Goal: Information Seeking & Learning: Learn about a topic

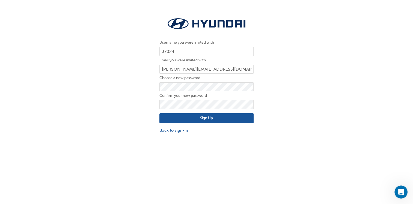
drag, startPoint x: 300, startPoint y: 100, endPoint x: 293, endPoint y: 102, distance: 7.2
click at [299, 99] on div "Username you were invited with 37024 Email you were invited with [PERSON_NAME][…" at bounding box center [206, 74] width 413 height 125
click at [218, 119] on button "Sign Up" at bounding box center [206, 118] width 94 height 10
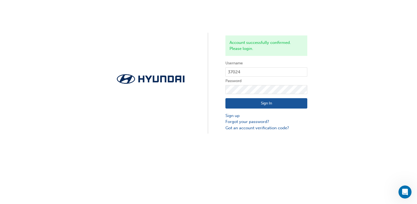
click at [277, 104] on button "Sign In" at bounding box center [266, 103] width 82 height 10
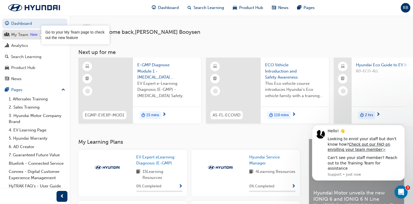
click at [34, 36] on div "New" at bounding box center [33, 34] width 9 height 5
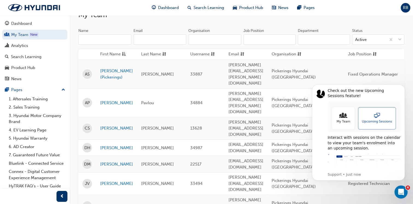
scroll to position [55, 0]
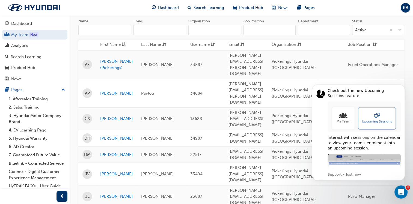
click at [402, 86] on icon "Dismiss notification" at bounding box center [403, 86] width 2 height 2
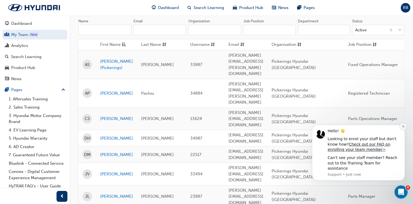
click at [403, 127] on icon "Dismiss notification" at bounding box center [403, 126] width 2 height 2
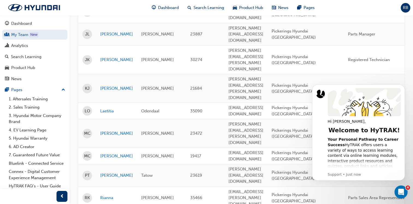
scroll to position [218, 0]
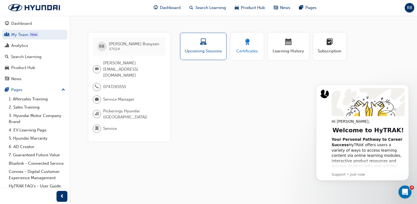
click at [245, 42] on span "award-icon" at bounding box center [247, 42] width 7 height 7
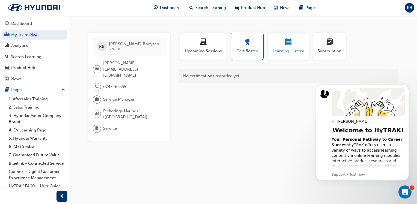
click at [291, 45] on span "calendar-icon" at bounding box center [288, 42] width 7 height 7
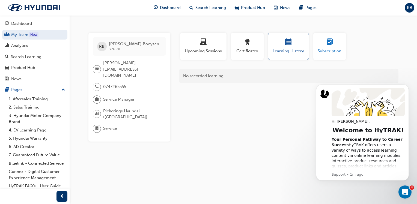
click at [328, 42] on span "learningplan-icon" at bounding box center [329, 42] width 7 height 7
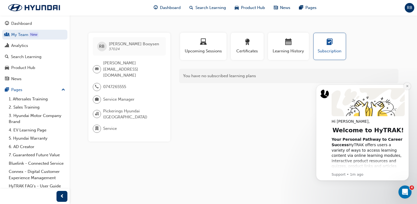
click at [407, 85] on icon "Dismiss notification" at bounding box center [407, 86] width 3 height 3
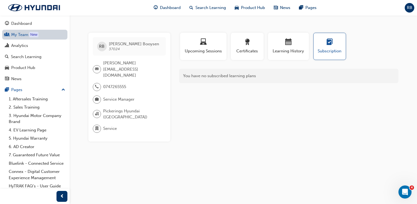
click at [20, 35] on link "My Team New" at bounding box center [34, 35] width 65 height 10
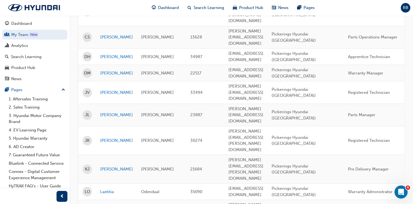
scroll to position [136, 0]
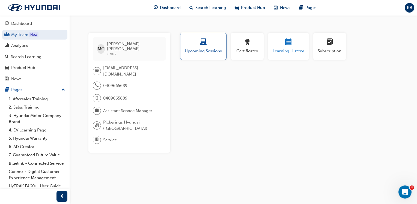
click at [293, 45] on div "button" at bounding box center [288, 43] width 33 height 8
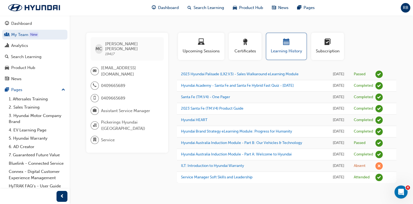
scroll to position [12, 0]
click at [136, 140] on div "MC [PERSON_NAME] 19417 [EMAIL_ADDRESS][DOMAIN_NAME] 0409665689 0409665689 Assis…" at bounding box center [131, 108] width 91 height 150
click at [15, 35] on link "My Team New" at bounding box center [34, 35] width 65 height 10
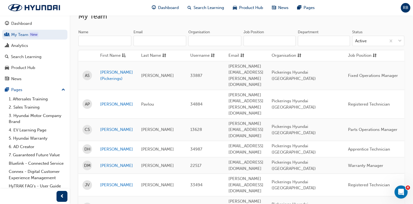
scroll to position [12, 0]
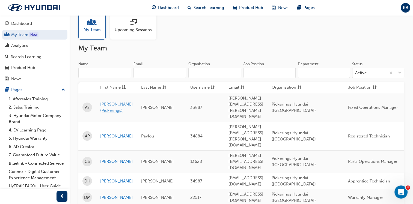
click at [113, 101] on link "[PERSON_NAME] (Pickerings)" at bounding box center [116, 107] width 33 height 12
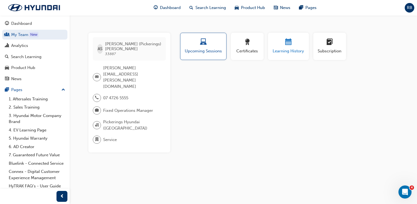
click at [287, 40] on span "calendar-icon" at bounding box center [288, 42] width 7 height 7
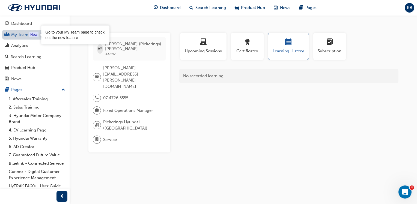
click at [33, 36] on div "New" at bounding box center [33, 34] width 9 height 5
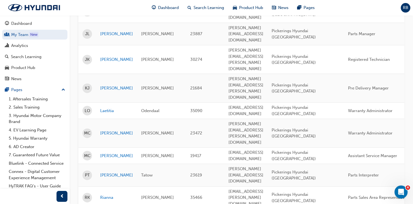
scroll to position [218, 0]
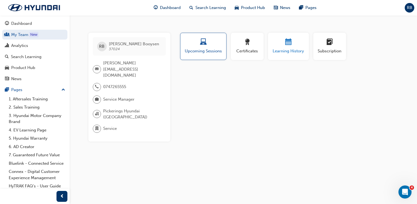
click at [285, 47] on div "Learning History" at bounding box center [288, 47] width 33 height 16
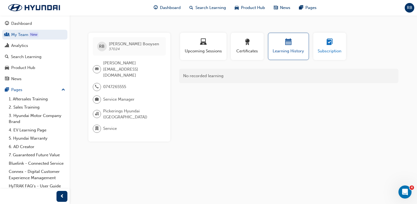
click at [323, 44] on div "button" at bounding box center [329, 43] width 25 height 8
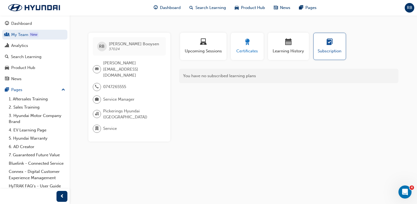
click at [249, 45] on span "award-icon" at bounding box center [247, 42] width 7 height 7
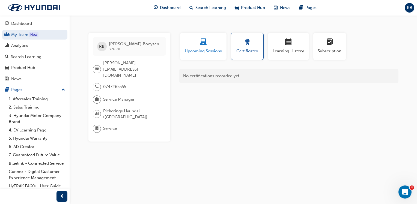
click at [206, 43] on span "laptop-icon" at bounding box center [203, 42] width 7 height 7
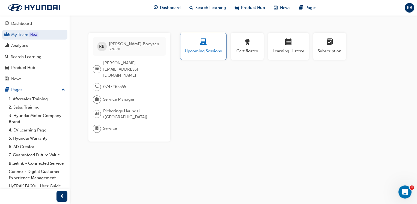
click at [202, 49] on span "Upcoming Sessions" at bounding box center [203, 51] width 38 height 6
click at [209, 95] on div "Profile Upcoming Sessions Certificates Learning History Subscription RB [PERSON…" at bounding box center [288, 87] width 219 height 109
click at [202, 52] on span "Upcoming Sessions" at bounding box center [203, 51] width 38 height 6
click at [208, 9] on span "Search Learning" at bounding box center [210, 8] width 31 height 6
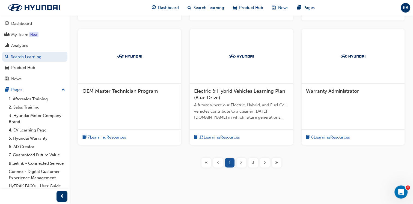
scroll to position [218, 0]
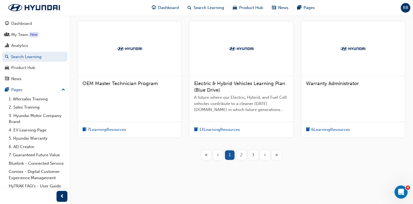
click at [242, 153] on span "2" at bounding box center [241, 155] width 2 height 6
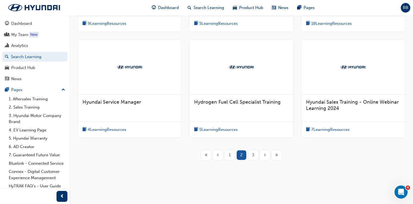
scroll to position [211, 0]
click at [124, 103] on span "Hyundai Service Manager" at bounding box center [111, 102] width 59 height 6
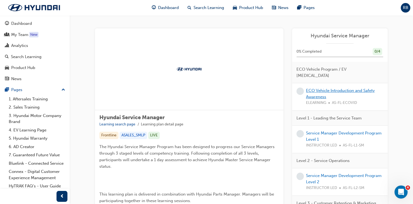
click at [322, 88] on link "ECO Vehicle Introduction and Safety Awareness" at bounding box center [340, 93] width 69 height 11
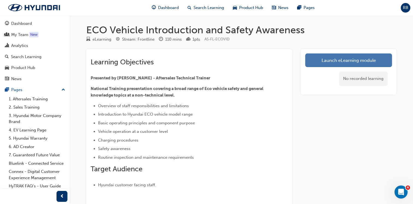
click at [335, 61] on link "Launch eLearning module" at bounding box center [348, 60] width 87 height 14
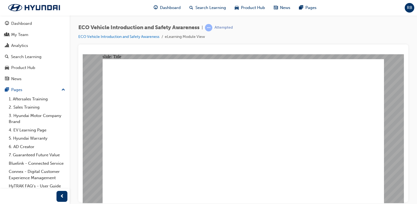
drag, startPoint x: 365, startPoint y: 194, endPoint x: 368, endPoint y: 196, distance: 4.3
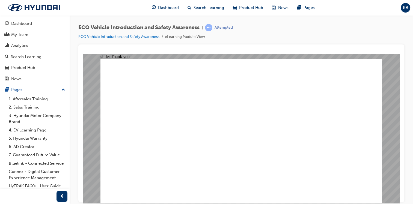
drag, startPoint x: 366, startPoint y: 197, endPoint x: 366, endPoint y: 191, distance: 6.3
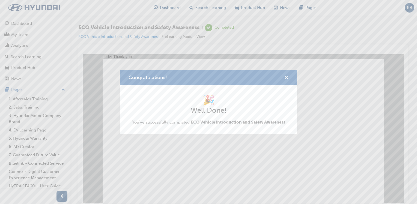
drag, startPoint x: 241, startPoint y: 178, endPoint x: 158, endPoint y: 124, distance: 98.9
click at [241, 178] on div "Congratulations! 🎉 Well Done! You've successfully completed ECO Vehicle Introdu…" at bounding box center [208, 102] width 417 height 204
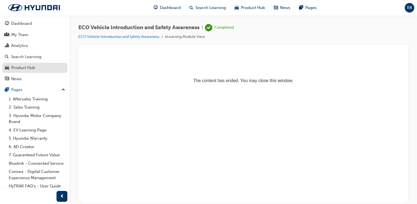
click at [27, 67] on div "Product Hub" at bounding box center [23, 68] width 24 height 6
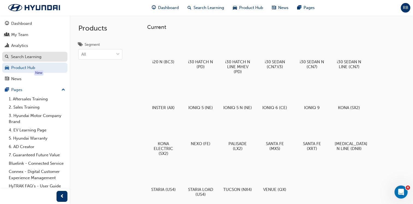
click at [24, 55] on div "Search Learning" at bounding box center [26, 57] width 31 height 6
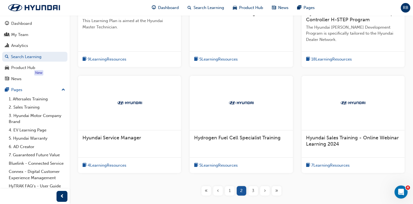
scroll to position [191, 0]
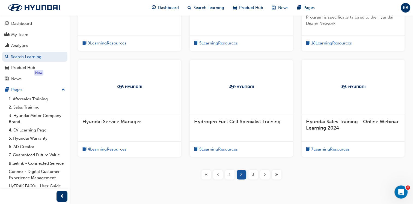
click at [113, 122] on span "Hyundai Service Manager" at bounding box center [111, 122] width 59 height 6
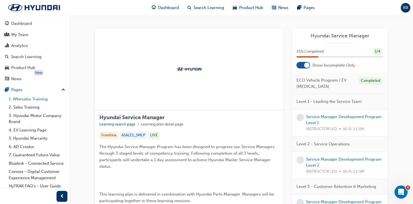
click at [28, 100] on link "1. Aftersales Training" at bounding box center [37, 99] width 61 height 8
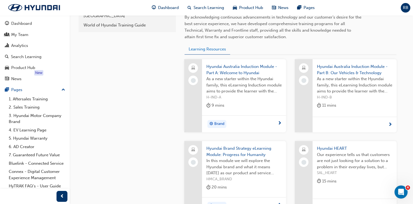
scroll to position [191, 0]
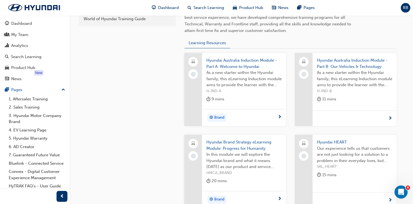
click at [222, 63] on span "Hyundai Australia Induction Module - Part A: Welcome to Hyundai" at bounding box center [243, 63] width 75 height 12
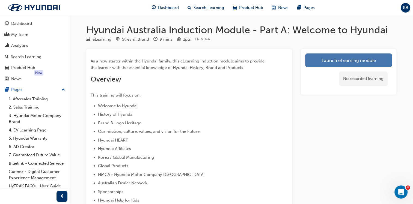
click at [336, 60] on link "Launch eLearning module" at bounding box center [348, 60] width 87 height 14
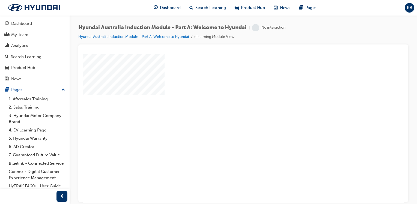
click at [227, 113] on div "play" at bounding box center [227, 113] width 0 height 0
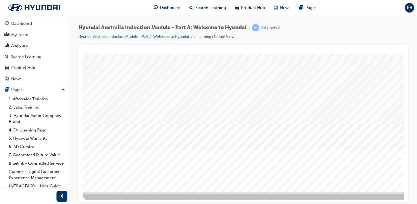
scroll to position [60, 0]
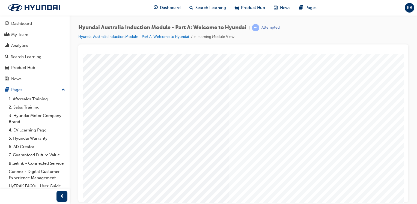
scroll to position [60, 54]
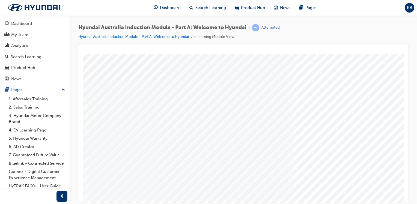
scroll to position [27, 0]
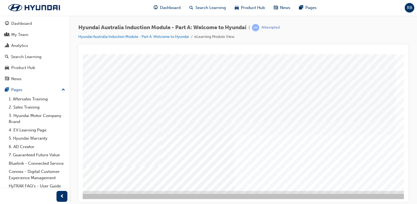
scroll to position [60, 54]
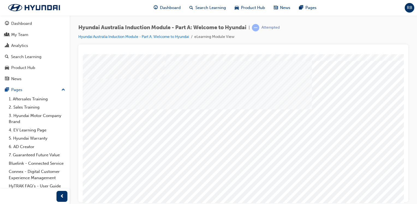
scroll to position [60, 0]
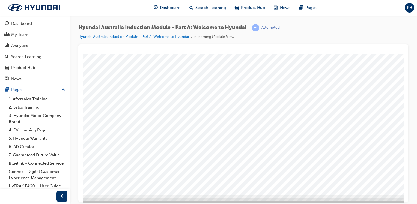
scroll to position [60, 7]
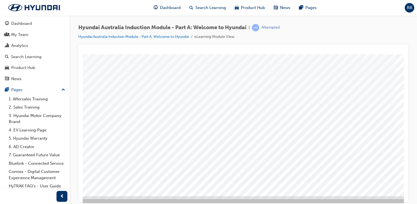
scroll to position [55, 0]
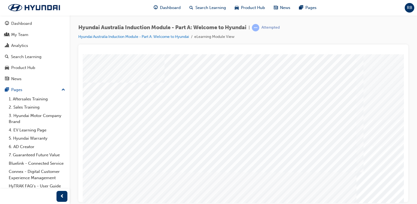
scroll to position [0, 0]
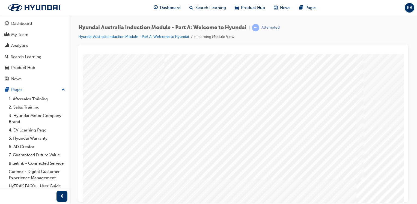
scroll to position [32, 0]
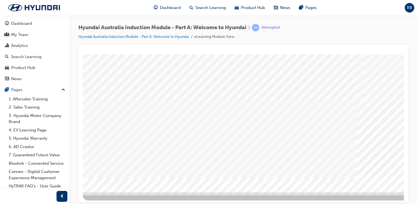
scroll to position [60, 0]
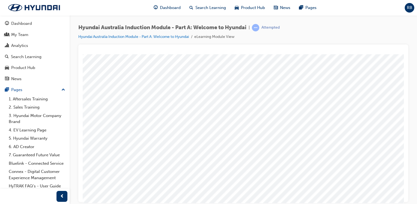
scroll to position [0, 0]
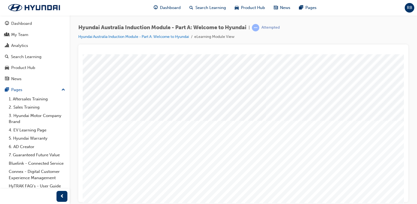
scroll to position [27, 0]
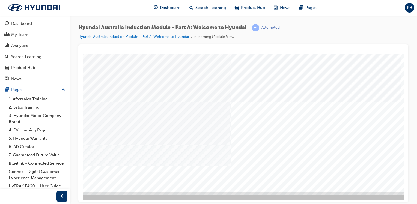
scroll to position [60, 36]
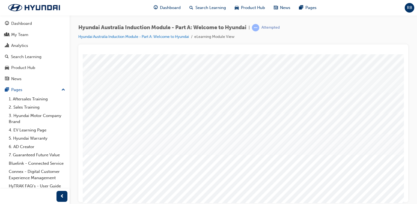
scroll to position [27, 0]
drag, startPoint x: 117, startPoint y: 104, endPoint x: 112, endPoint y: 107, distance: 6.1
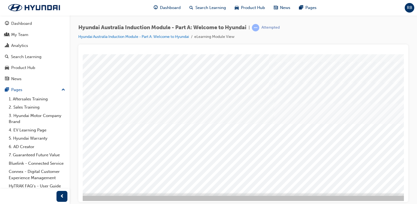
scroll to position [60, 22]
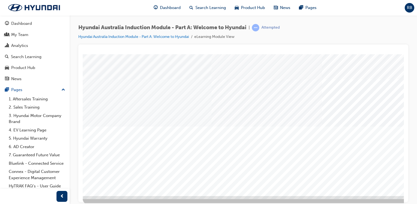
scroll to position [27, 0]
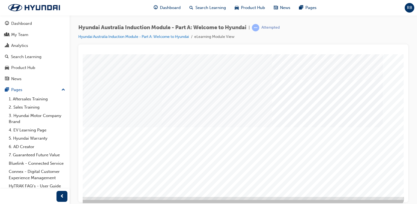
scroll to position [55, 54]
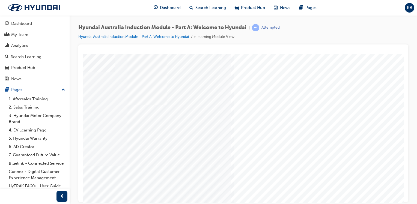
scroll to position [0, 54]
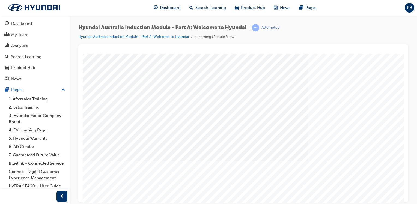
scroll to position [60, 25]
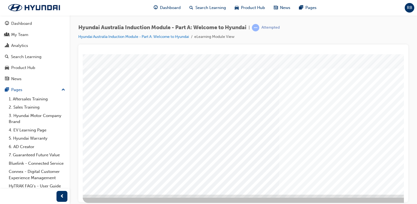
scroll to position [60, 0]
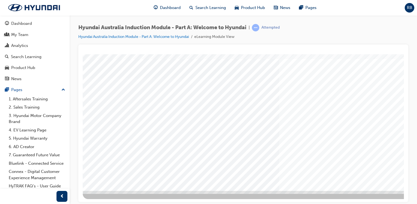
click at [151, 195] on div at bounding box center [229, 96] width 371 height 205
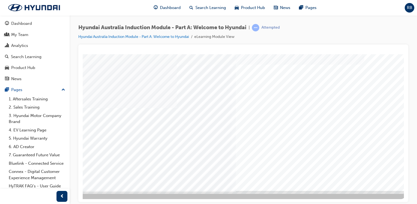
scroll to position [60, 54]
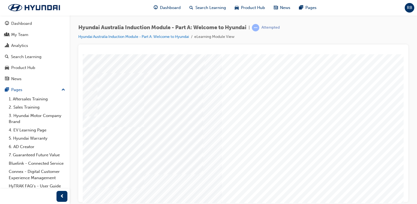
scroll to position [55, 53]
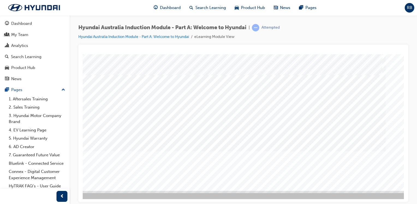
scroll to position [60, 45]
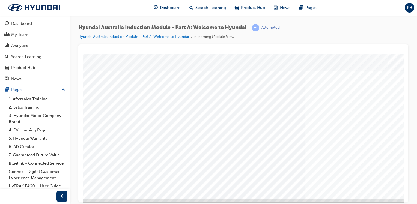
scroll to position [55, 0]
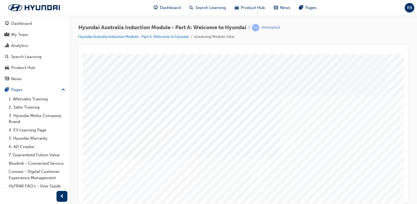
drag, startPoint x: 343, startPoint y: 200, endPoint x: 468, endPoint y: 257, distance: 137.7
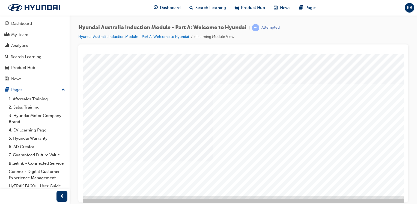
scroll to position [55, 23]
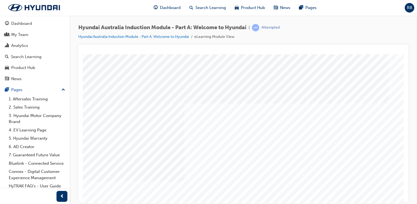
scroll to position [0, 54]
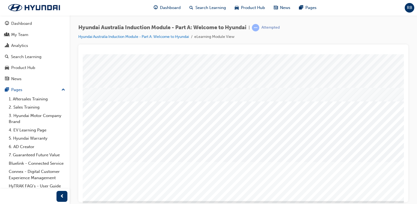
scroll to position [55, 0]
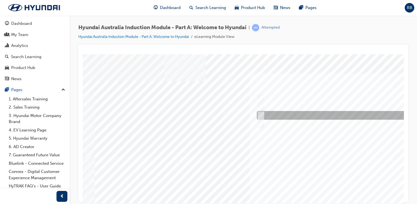
click at [263, 114] on div at bounding box center [346, 115] width 183 height 9
radio input "true"
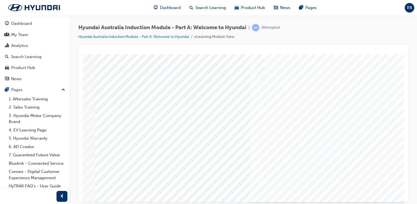
scroll to position [60, 0]
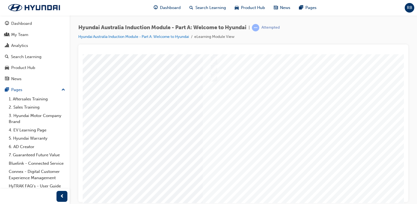
scroll to position [60, 47]
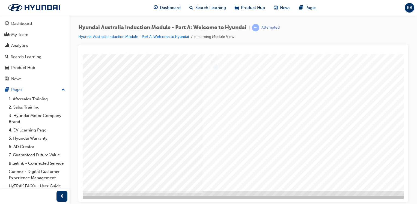
click at [314, 135] on div at bounding box center [221, 92] width 371 height 196
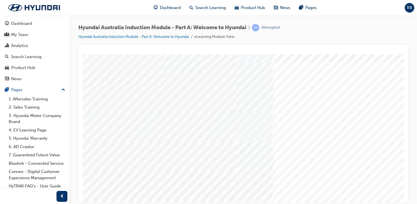
scroll to position [0, 0]
click at [301, 199] on div "Quiz_Q_2" at bounding box center [268, 152] width 371 height 196
click at [301, 52] on div at bounding box center [243, 51] width 321 height 5
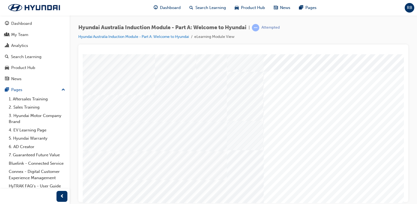
click at [350, 49] on div at bounding box center [243, 51] width 321 height 5
click at [404, 47] on div at bounding box center [243, 123] width 330 height 158
drag, startPoint x: 406, startPoint y: 44, endPoint x: 408, endPoint y: 35, distance: 9.5
click at [408, 35] on div "Hyundai Australia Induction Module - Part A: Welcome to Hyundai | Attempted Hyu…" at bounding box center [243, 102] width 347 height 175
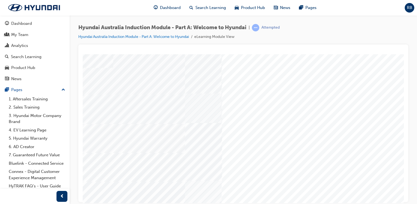
drag, startPoint x: 272, startPoint y: 200, endPoint x: 400, endPoint y: 257, distance: 140.1
drag, startPoint x: 277, startPoint y: 66, endPoint x: 228, endPoint y: 67, distance: 48.5
click at [229, 67] on div "Quiz_Q_2" at bounding box center [216, 141] width 371 height 196
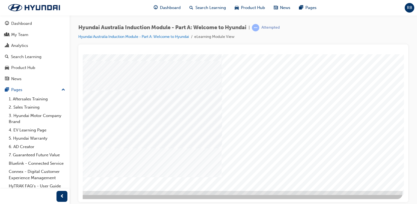
drag, startPoint x: 303, startPoint y: 200, endPoint x: 408, endPoint y: 257, distance: 119.1
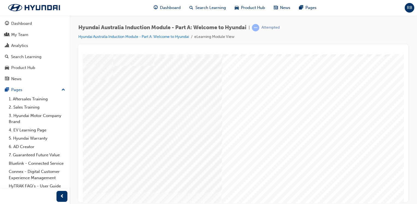
scroll to position [27, 54]
click at [227, 196] on div "Quiz_Q_2" at bounding box center [216, 125] width 371 height 196
drag, startPoint x: 241, startPoint y: 201, endPoint x: 320, endPoint y: 257, distance: 97.1
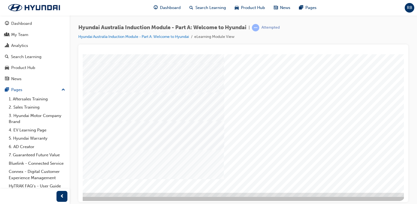
scroll to position [60, 49]
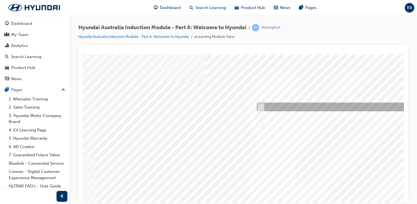
click at [261, 105] on input "Ulsan Plant, South Korea" at bounding box center [260, 107] width 6 height 6
radio input "true"
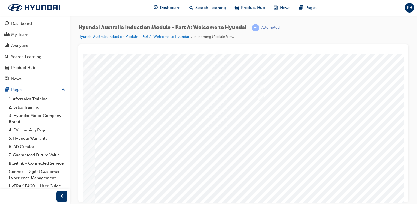
scroll to position [55, 0]
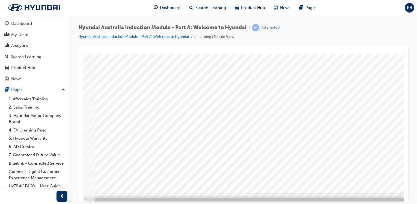
scroll to position [60, 0]
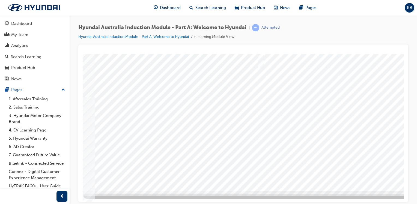
click at [296, 160] on div at bounding box center [268, 92] width 371 height 196
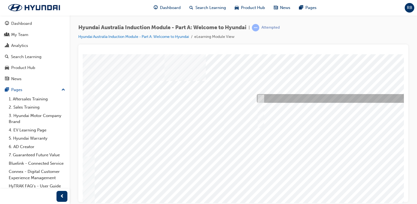
click at [260, 98] on input "A company representative" at bounding box center [259, 98] width 6 height 6
checkbox input "true"
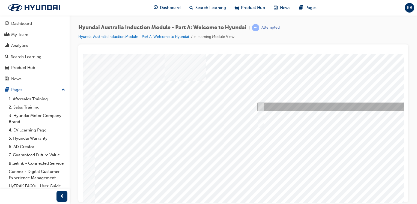
click at [260, 106] on input "A satisfied customer" at bounding box center [259, 107] width 6 height 6
checkbox input "true"
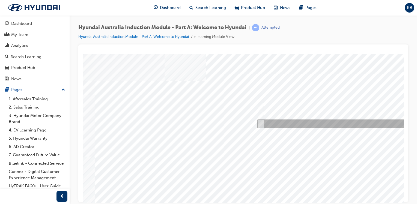
click at [280, 122] on div at bounding box center [345, 123] width 181 height 9
checkbox input "true"
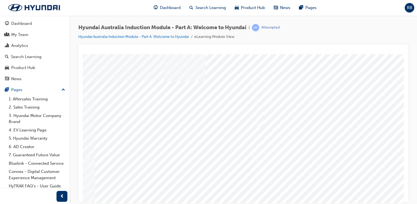
scroll to position [60, 0]
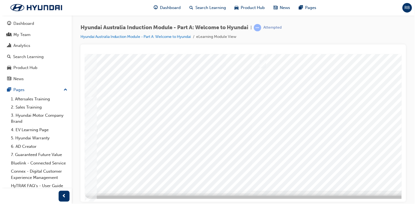
scroll to position [0, 0]
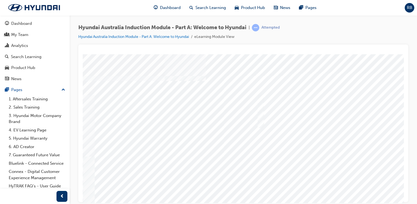
click at [306, 150] on div at bounding box center [268, 152] width 371 height 196
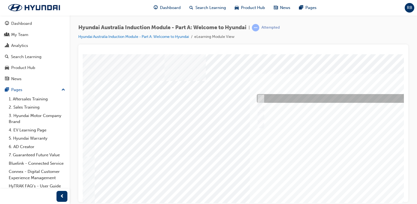
click at [262, 97] on input "Brisbane Lions Football Club" at bounding box center [259, 98] width 6 height 6
checkbox input "true"
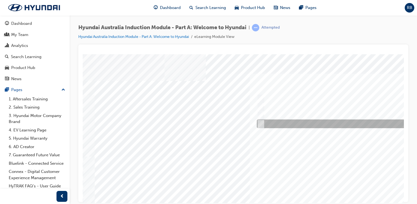
click at [261, 124] on input "Surfing Australia" at bounding box center [259, 124] width 6 height 6
checkbox input "true"
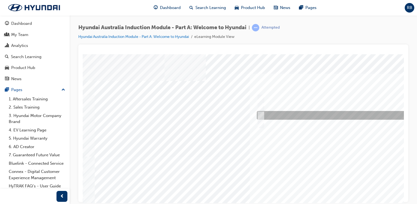
click at [258, 113] on input "Carlton Football Club" at bounding box center [259, 115] width 6 height 6
checkbox input "true"
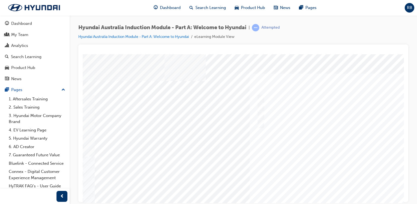
scroll to position [55, 0]
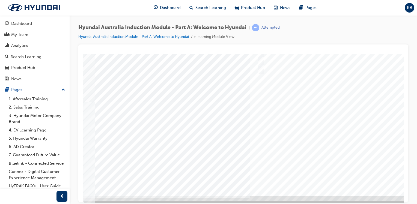
click at [284, 118] on div at bounding box center [268, 97] width 371 height 196
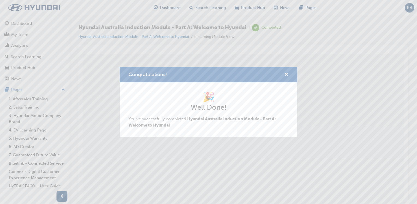
click at [329, 83] on div "Congratulations! 🎉 Well Done! You've successfully completed Hyundai Australia I…" at bounding box center [208, 102] width 417 height 204
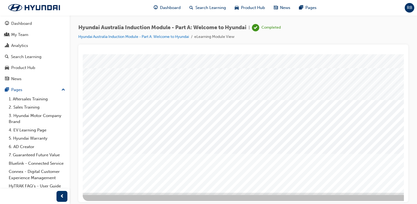
scroll to position [60, 0]
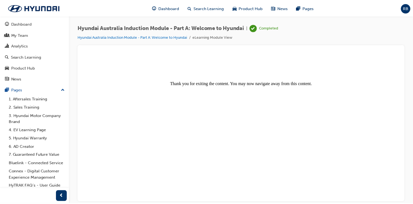
scroll to position [0, 0]
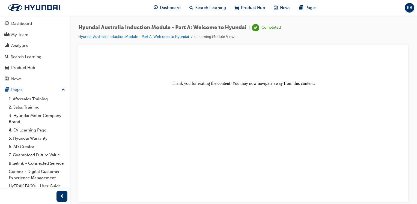
click at [368, 76] on center "Thank you for exiting the content. You may now navigate away from this content." at bounding box center [243, 70] width 317 height 29
click at [28, 99] on link "1. Aftersales Training" at bounding box center [37, 99] width 61 height 8
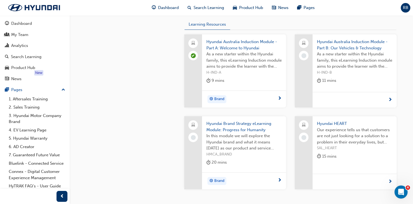
scroll to position [197, 0]
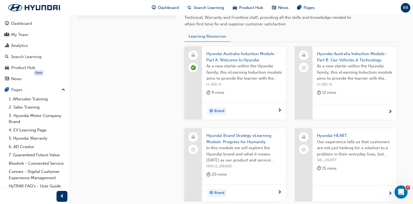
click at [340, 72] on span "As a new starter within the Hyundai family, this eLearning Induction module aim…" at bounding box center [354, 72] width 75 height 19
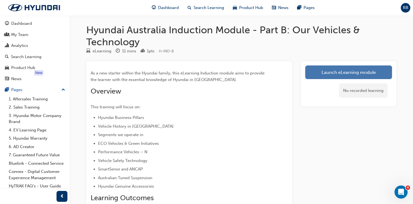
click at [362, 71] on link "Launch eLearning module" at bounding box center [348, 72] width 87 height 14
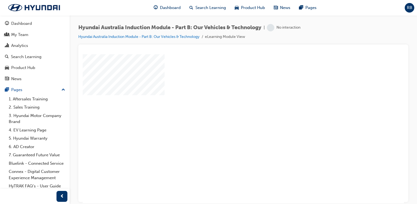
click at [227, 113] on div "play" at bounding box center [227, 113] width 0 height 0
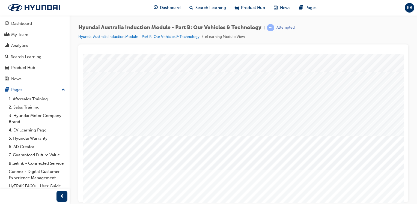
scroll to position [55, 0]
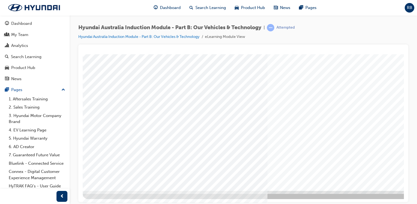
scroll to position [60, 0]
drag, startPoint x: 345, startPoint y: 200, endPoint x: 473, endPoint y: 257, distance: 140.7
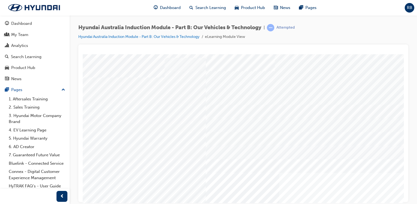
scroll to position [27, 0]
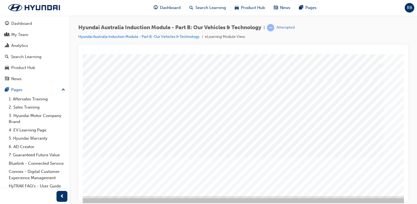
scroll to position [55, 54]
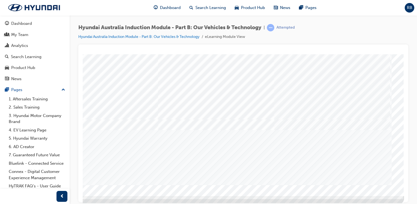
scroll to position [0, 0]
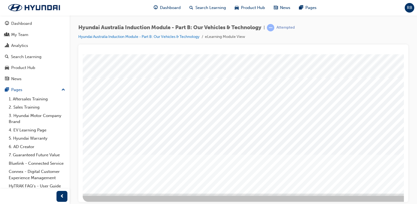
scroll to position [60, 0]
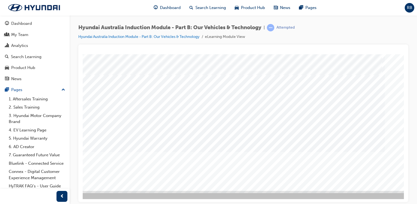
drag, startPoint x: 305, startPoint y: 200, endPoint x: 439, endPoint y: 257, distance: 145.1
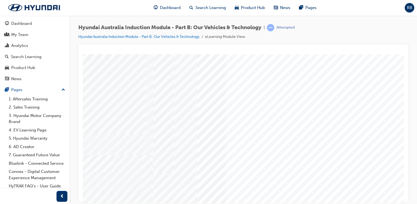
scroll to position [0, 47]
drag, startPoint x: 344, startPoint y: 103, endPoint x: 338, endPoint y: 107, distance: 7.4
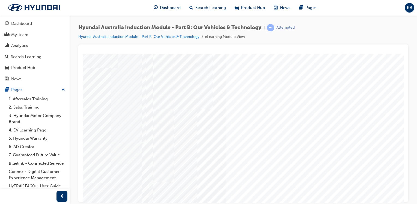
drag, startPoint x: 287, startPoint y: 97, endPoint x: 286, endPoint y: 107, distance: 9.6
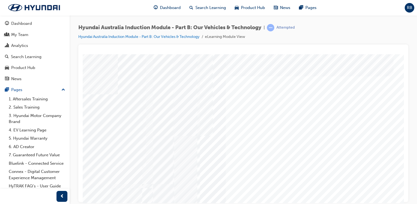
scroll to position [0, 47]
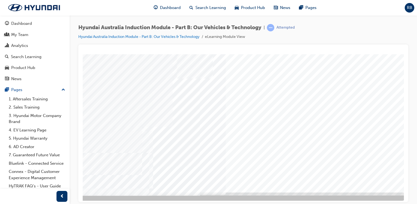
scroll to position [60, 47]
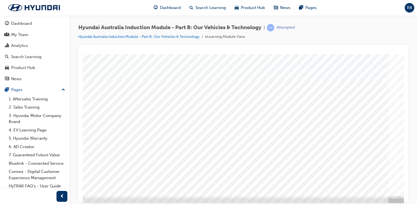
scroll to position [55, 54]
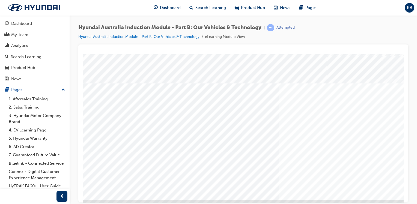
scroll to position [55, 0]
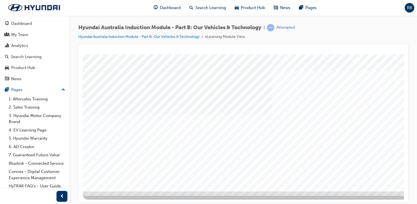
scroll to position [60, 0]
drag, startPoint x: 277, startPoint y: 201, endPoint x: 419, endPoint y: 257, distance: 153.3
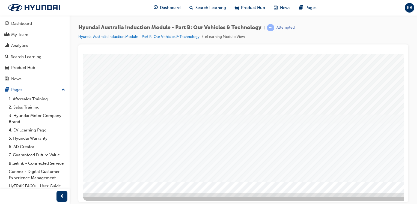
scroll to position [60, 0]
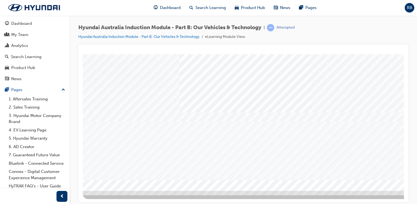
drag, startPoint x: 195, startPoint y: 149, endPoint x: 350, endPoint y: 204, distance: 164.9
click at [349, 204] on html "Your version of Internet Explorer is outdated and not supported. Please upgrade…" at bounding box center [208, 102] width 417 height 204
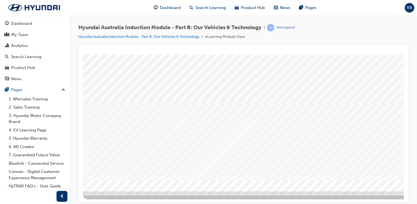
scroll to position [60, 0]
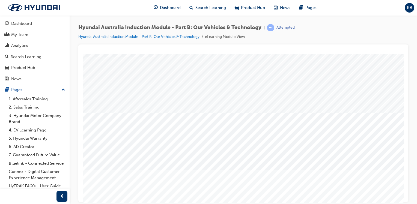
scroll to position [55, 0]
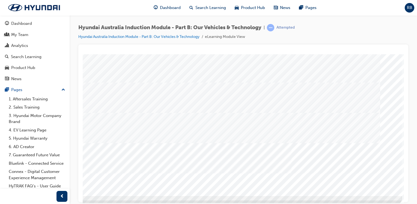
scroll to position [0, 0]
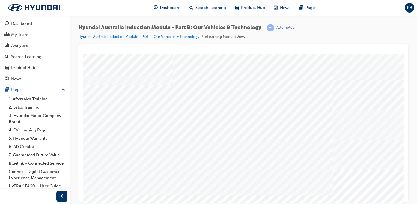
scroll to position [60, 0]
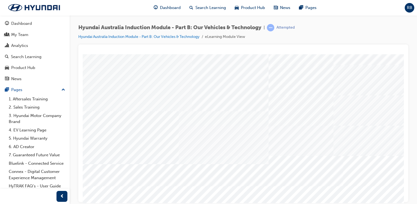
scroll to position [32, 0]
drag, startPoint x: 159, startPoint y: 172, endPoint x: 182, endPoint y: 169, distance: 23.4
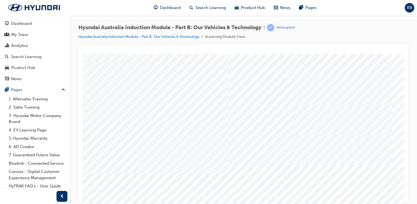
drag, startPoint x: 249, startPoint y: 202, endPoint x: 364, endPoint y: 258, distance: 128.3
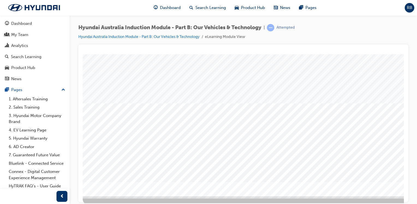
scroll to position [55, 0]
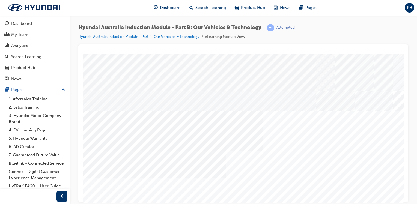
scroll to position [27, 0]
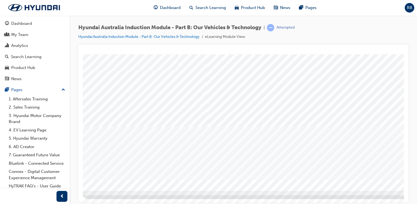
scroll to position [60, 54]
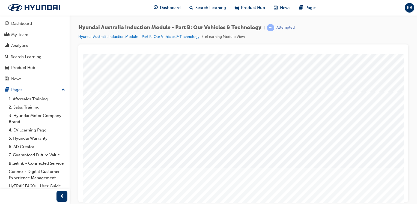
scroll to position [55, 0]
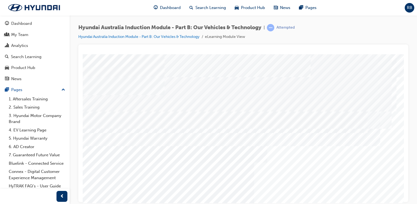
scroll to position [27, 0]
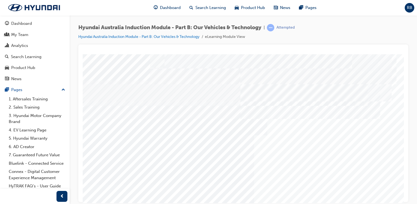
drag, startPoint x: 181, startPoint y: 181, endPoint x: 207, endPoint y: 178, distance: 26.3
drag, startPoint x: 218, startPoint y: 175, endPoint x: 214, endPoint y: 172, distance: 5.6
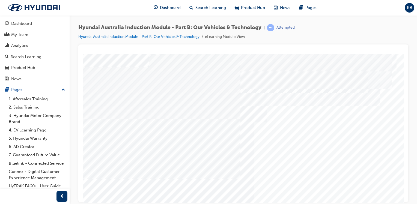
scroll to position [60, 0]
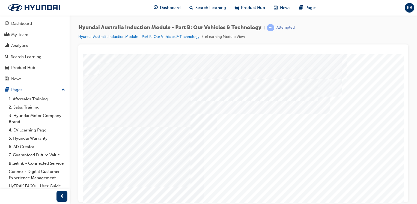
scroll to position [60, 54]
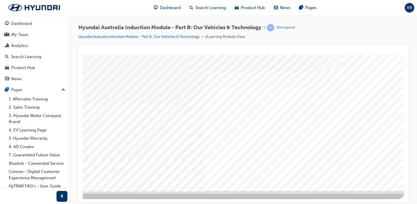
drag, startPoint x: 346, startPoint y: 65, endPoint x: 338, endPoint y: 65, distance: 7.7
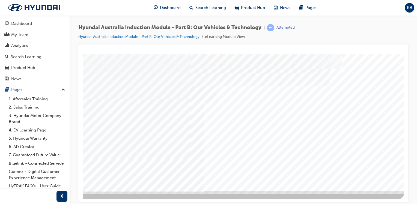
drag, startPoint x: 144, startPoint y: 199, endPoint x: 155, endPoint y: 258, distance: 59.4
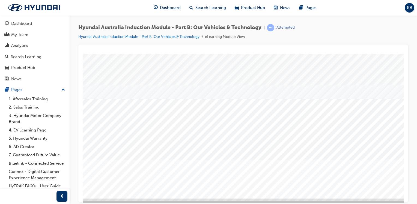
scroll to position [60, 0]
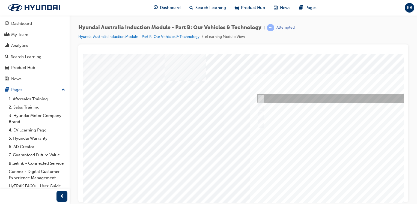
click at [273, 97] on div at bounding box center [346, 98] width 183 height 9
checkbox input "true"
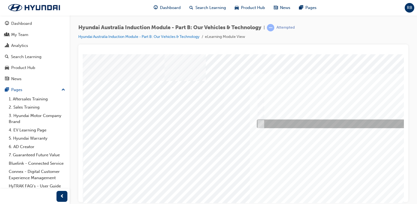
click at [262, 122] on input "Technology" at bounding box center [259, 124] width 6 height 6
checkbox input "true"
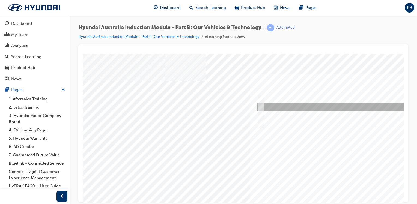
click at [262, 105] on input "Electrification" at bounding box center [259, 107] width 6 height 6
checkbox input "true"
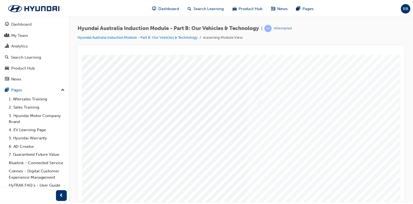
scroll to position [60, 0]
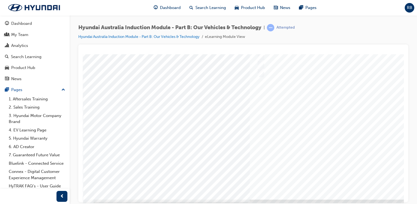
scroll to position [55, 0]
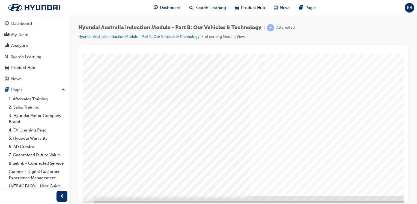
click at [274, 163] on div at bounding box center [268, 97] width 371 height 196
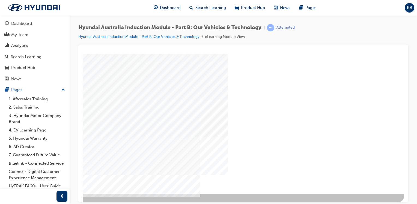
scroll to position [60, 54]
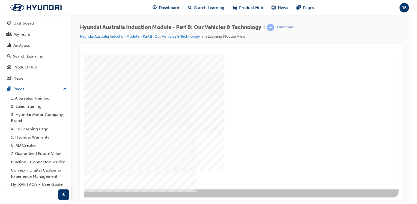
scroll to position [0, 0]
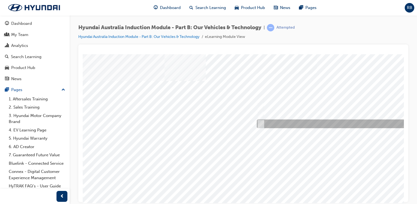
click at [262, 123] on input "5 years" at bounding box center [260, 124] width 6 height 6
radio input "true"
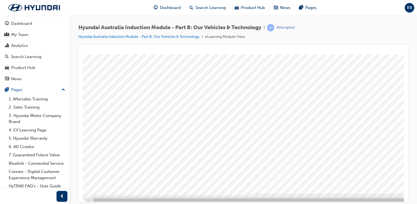
scroll to position [60, 0]
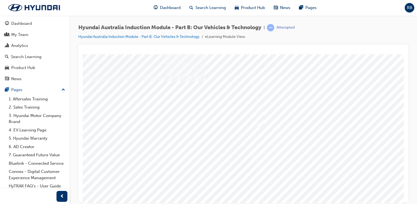
click at [278, 163] on div at bounding box center [268, 152] width 371 height 196
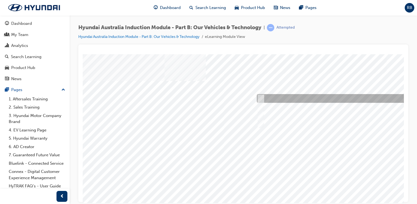
click at [273, 97] on div at bounding box center [345, 98] width 181 height 9
checkbox input "true"
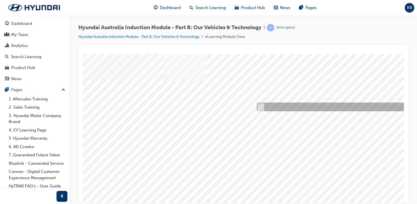
click at [271, 107] on div at bounding box center [345, 107] width 181 height 9
checkbox input "true"
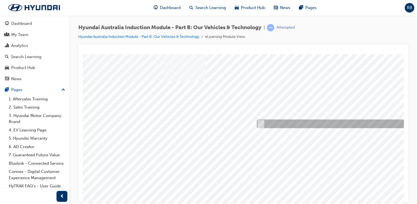
click at [273, 123] on div at bounding box center [345, 123] width 181 height 9
checkbox input "true"
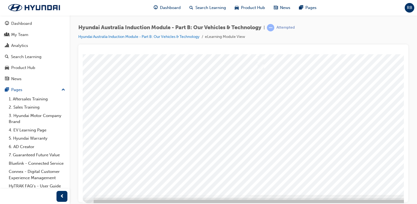
scroll to position [60, 0]
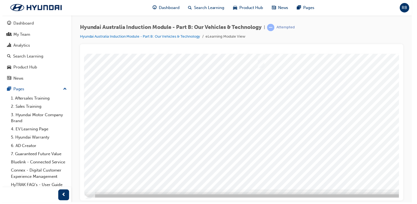
scroll to position [0, 0]
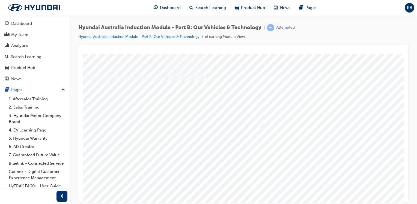
click at [293, 146] on div at bounding box center [268, 152] width 371 height 196
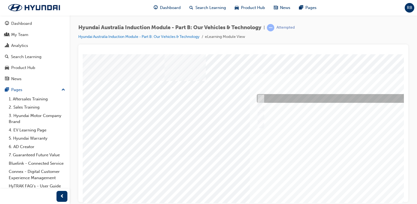
click at [260, 98] on input "Electric" at bounding box center [259, 98] width 6 height 6
checkbox input "true"
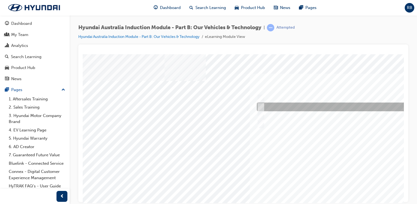
click at [263, 108] on div at bounding box center [345, 107] width 181 height 9
checkbox input "true"
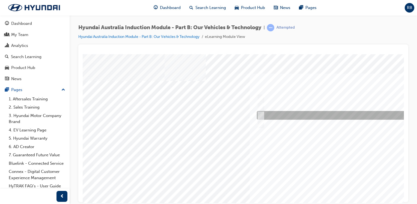
click at [259, 113] on input "Plug-in Hybrid" at bounding box center [259, 115] width 6 height 6
checkbox input "true"
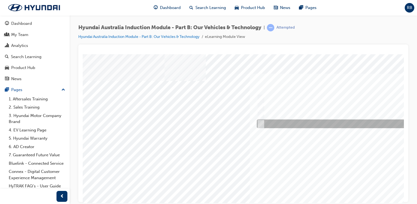
click at [260, 122] on input "Hydrogen Fuel Cell" at bounding box center [259, 124] width 6 height 6
checkbox input "true"
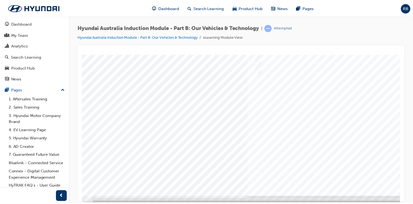
scroll to position [60, 0]
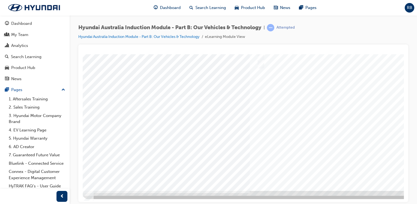
click at [297, 158] on div at bounding box center [268, 92] width 371 height 196
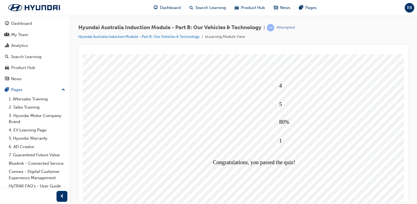
scroll to position [55, 0]
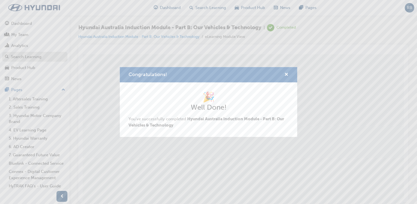
drag, startPoint x: 18, startPoint y: 56, endPoint x: 18, endPoint y: 61, distance: 4.9
click at [18, 56] on div "Congratulations! 🎉 Well Done! You've successfully completed Hyundai Australia I…" at bounding box center [208, 102] width 417 height 204
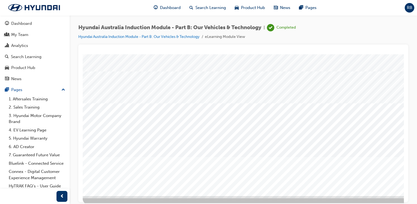
scroll to position [60, 0]
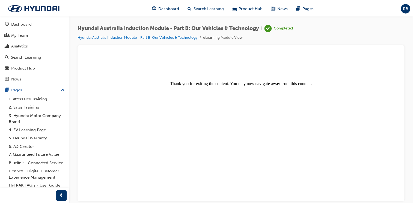
scroll to position [0, 0]
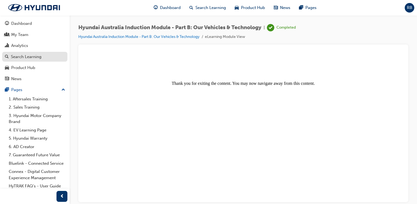
click at [22, 56] on div "Search Learning" at bounding box center [26, 57] width 31 height 6
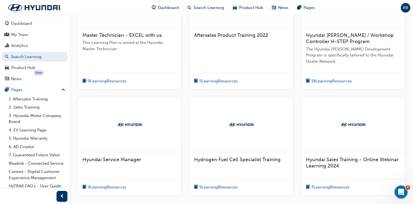
scroll to position [191, 0]
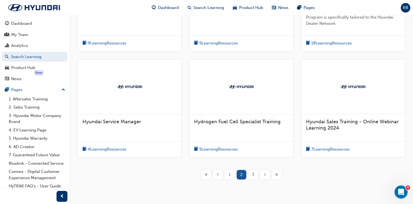
click at [229, 174] on span "1" at bounding box center [230, 175] width 2 height 6
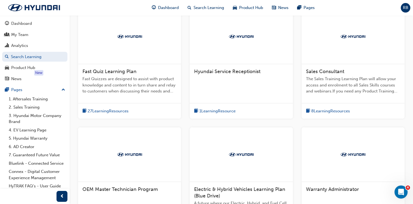
scroll to position [82, 0]
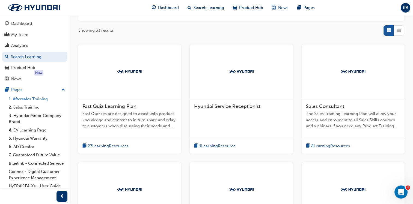
click at [35, 100] on link "1. Aftersales Training" at bounding box center [37, 99] width 61 height 8
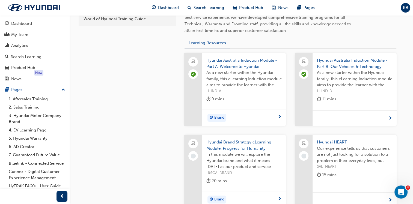
scroll to position [218, 0]
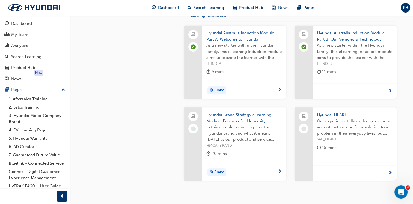
click at [328, 115] on span "Hyundai HEART" at bounding box center [354, 115] width 75 height 6
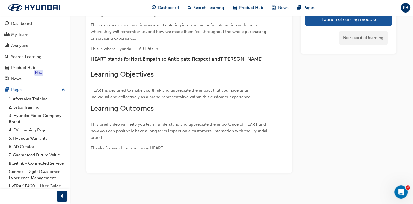
scroll to position [80, 0]
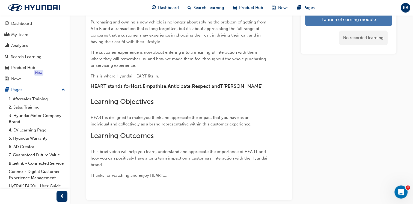
click at [331, 21] on link "Launch eLearning module" at bounding box center [348, 20] width 87 height 14
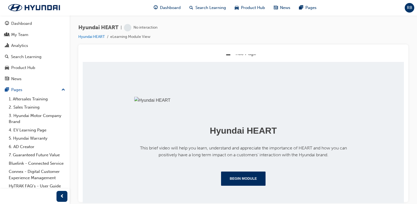
scroll to position [107, 0]
click at [236, 178] on button "Begin Module" at bounding box center [243, 178] width 45 height 14
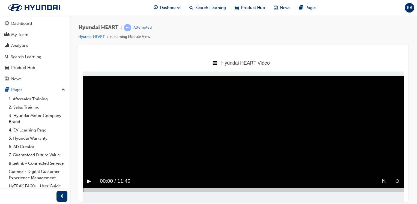
click at [88, 180] on button "▶︎" at bounding box center [89, 181] width 4 height 8
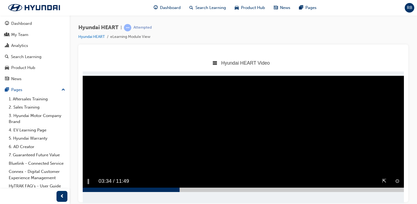
click at [179, 190] on div at bounding box center [243, 189] width 321 height 4
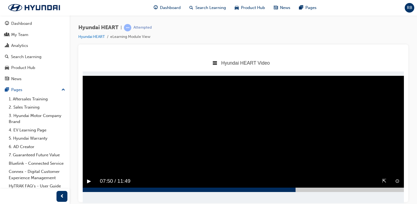
click at [295, 188] on div at bounding box center [243, 189] width 321 height 4
click at [350, 188] on div at bounding box center [243, 189] width 321 height 4
click at [389, 188] on div at bounding box center [243, 189] width 321 height 4
click at [397, 190] on div at bounding box center [243, 189] width 321 height 4
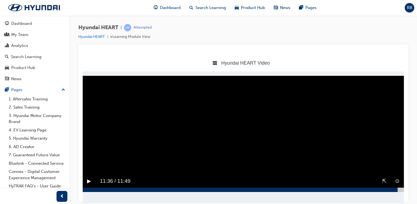
click at [261, 124] on video "Sorry, your browser does not support embedded videos. Download Instead" at bounding box center [243, 132] width 321 height 112
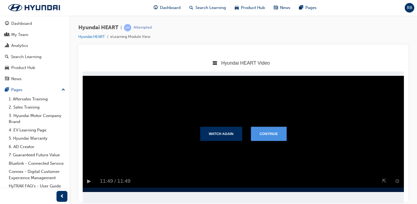
click at [267, 131] on button "Continue" at bounding box center [269, 134] width 36 height 14
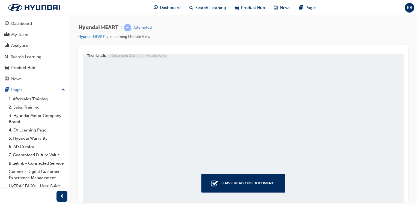
scroll to position [9136, 24]
drag, startPoint x: 274, startPoint y: 167, endPoint x: 351, endPoint y: 166, distance: 76.9
type input "34"
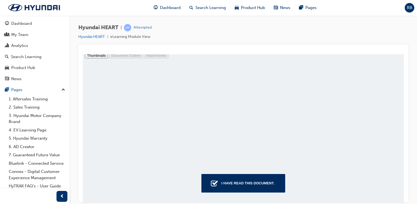
drag, startPoint x: 294, startPoint y: 167, endPoint x: 353, endPoint y: 165, distance: 58.9
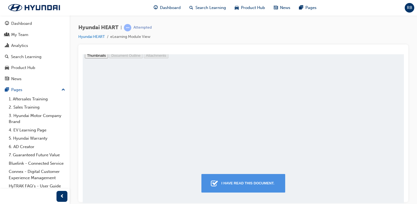
click at [256, 182] on div "I have read this document." at bounding box center [247, 183] width 57 height 10
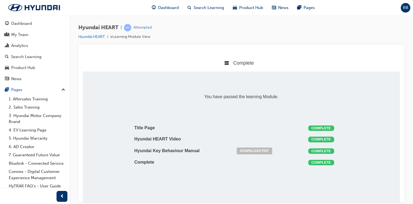
scroll to position [122, 329]
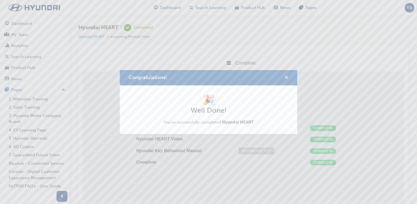
click at [286, 77] on span "cross-icon" at bounding box center [286, 78] width 4 height 5
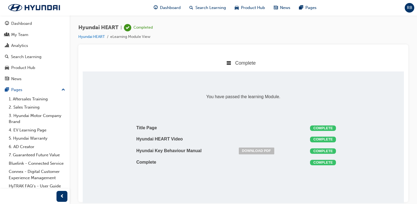
click at [361, 151] on div "You have passed the learning Module. Title Page Complete Hyundai HEART Video Co…" at bounding box center [243, 128] width 321 height 114
click at [256, 151] on link "Download PDF" at bounding box center [256, 150] width 35 height 7
click at [25, 100] on link "1. Aftersales Training" at bounding box center [37, 99] width 61 height 8
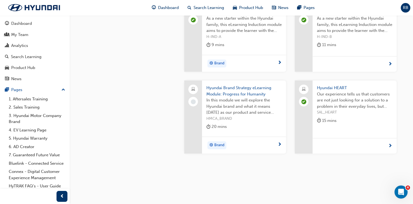
scroll to position [252, 0]
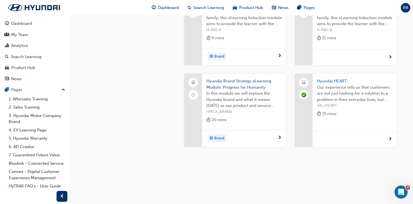
click at [229, 85] on span "Hyundai Brand Strategy eLearning Module: Progress for Humanity" at bounding box center [243, 84] width 75 height 12
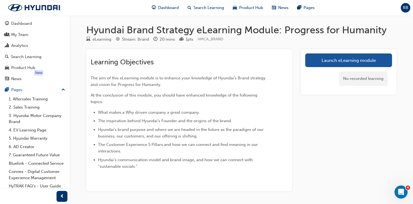
click at [342, 62] on link "Launch eLearning module" at bounding box center [348, 60] width 87 height 14
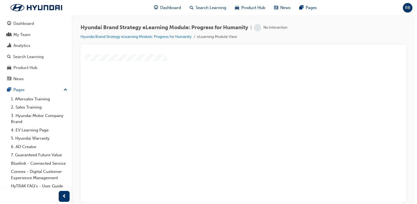
scroll to position [2, 0]
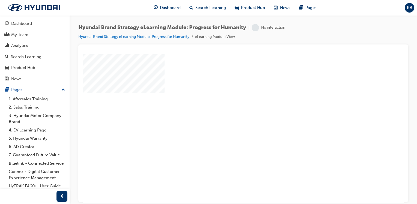
click at [227, 110] on div "play" at bounding box center [227, 110] width 0 height 0
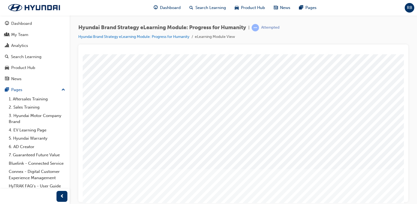
scroll to position [51, 0]
drag, startPoint x: 308, startPoint y: 201, endPoint x: 458, endPoint y: 257, distance: 159.6
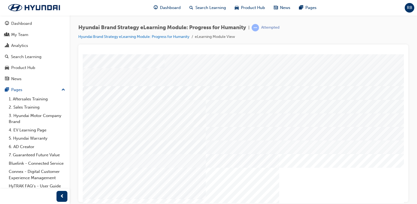
scroll to position [27, 0]
drag, startPoint x: 345, startPoint y: 202, endPoint x: 489, endPoint y: 254, distance: 153.0
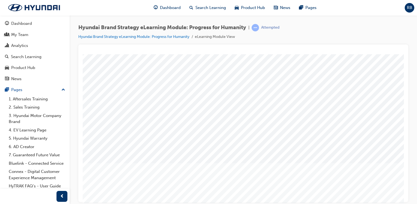
scroll to position [51, 0]
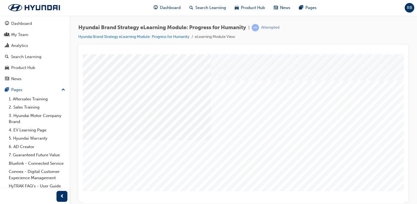
scroll to position [27, 0]
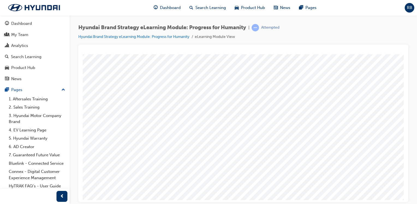
scroll to position [0, 0]
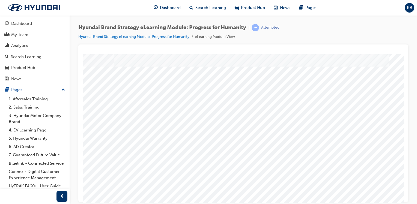
scroll to position [27, 54]
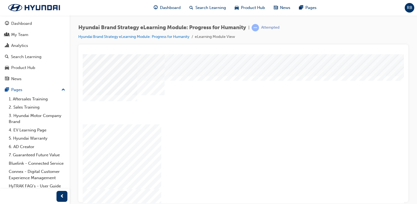
scroll to position [27, 0]
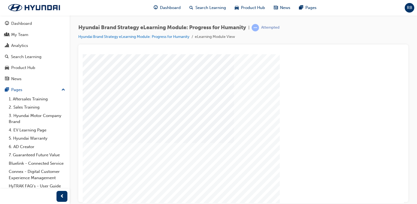
scroll to position [51, 0]
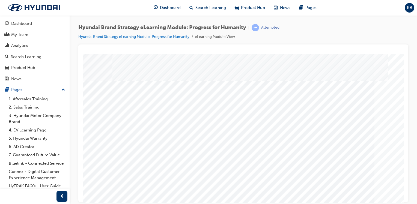
scroll to position [51, 54]
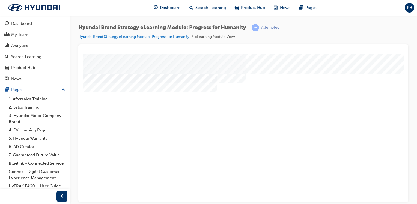
click at [267, 5] on html "multistate Loading..." at bounding box center [243, 4] width 321 height 2
drag, startPoint x: 413, startPoint y: 257, endPoint x: 394, endPoint y: 202, distance: 58.4
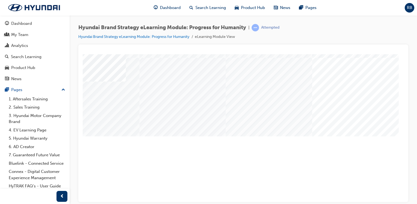
scroll to position [51, 54]
drag, startPoint x: 346, startPoint y: 202, endPoint x: 494, endPoint y: 251, distance: 156.3
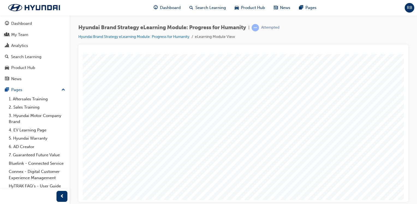
scroll to position [51, 54]
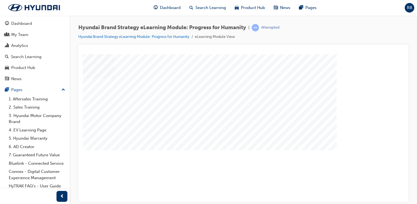
drag, startPoint x: 346, startPoint y: 201, endPoint x: 492, endPoint y: 257, distance: 155.7
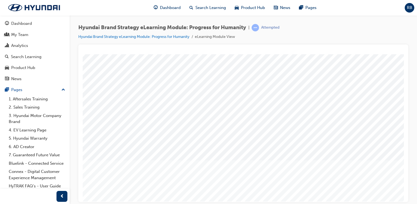
scroll to position [51, 54]
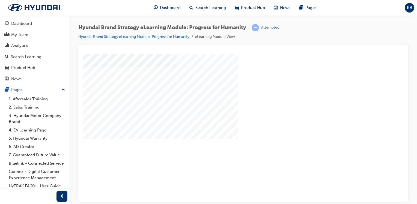
scroll to position [51, 54]
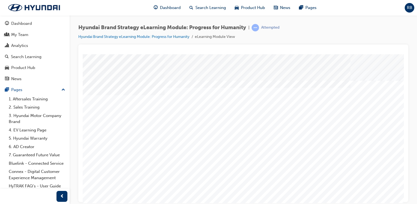
drag, startPoint x: 284, startPoint y: 200, endPoint x: 413, endPoint y: 257, distance: 140.8
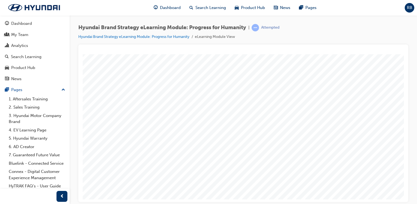
scroll to position [51, 54]
drag, startPoint x: 280, startPoint y: 201, endPoint x: 421, endPoint y: 258, distance: 152.1
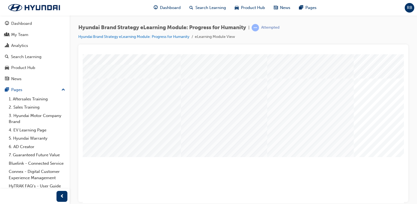
scroll to position [51, 0]
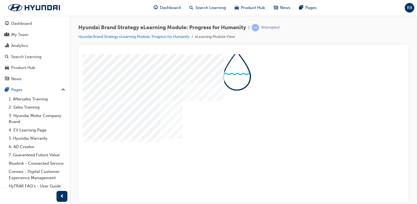
scroll to position [0, 0]
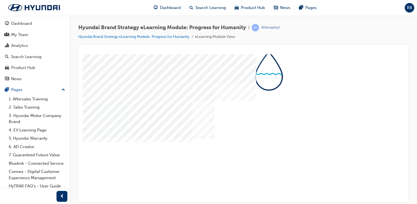
scroll to position [51, 41]
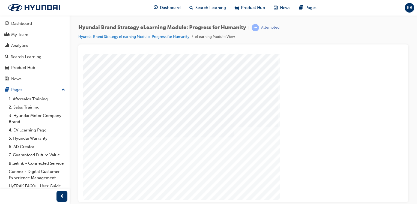
drag, startPoint x: 153, startPoint y: 178, endPoint x: 285, endPoint y: 180, distance: 132.0
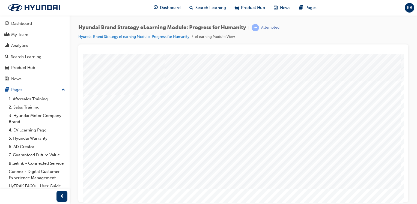
scroll to position [27, 0]
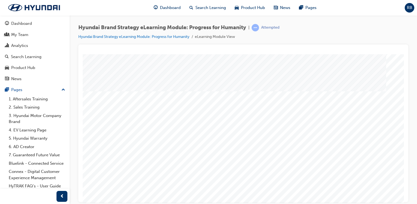
scroll to position [0, 0]
drag, startPoint x: 253, startPoint y: 201, endPoint x: 417, endPoint y: 257, distance: 172.6
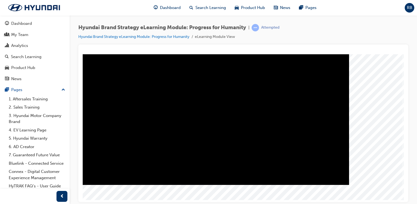
scroll to position [0, 0]
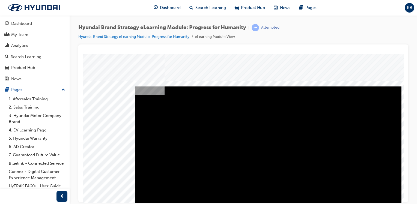
click at [270, 86] on div "Play" at bounding box center [268, 86] width 266 height 0
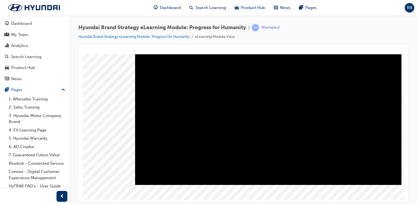
drag, startPoint x: 178, startPoint y: 178, endPoint x: 325, endPoint y: 184, distance: 147.4
click at [325, 46] on div "Video" at bounding box center [268, 40] width 266 height 11
click at [325, 169] on div "Video" at bounding box center [268, 110] width 266 height 150
drag, startPoint x: 328, startPoint y: 179, endPoint x: 347, endPoint y: 179, distance: 18.8
click at [317, 35] on div "Progress, Video at 0 seconds" at bounding box center [226, 35] width 182 height 0
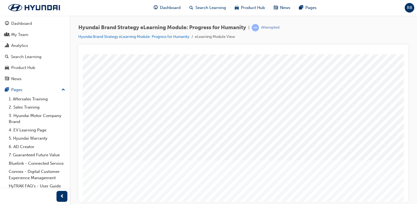
scroll to position [51, 54]
drag, startPoint x: 238, startPoint y: 200, endPoint x: 408, endPoint y: 257, distance: 179.5
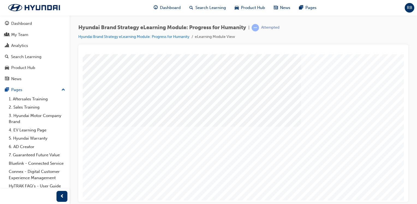
scroll to position [51, 0]
drag, startPoint x: 318, startPoint y: 170, endPoint x: 322, endPoint y: 171, distance: 3.6
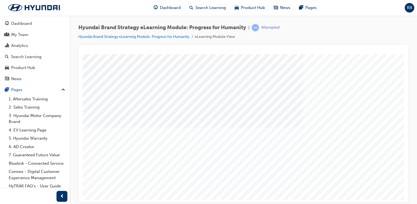
drag, startPoint x: 324, startPoint y: 199, endPoint x: 378, endPoint y: 203, distance: 53.7
click at [378, 5] on html "multistate Loading..." at bounding box center [243, 4] width 321 height 2
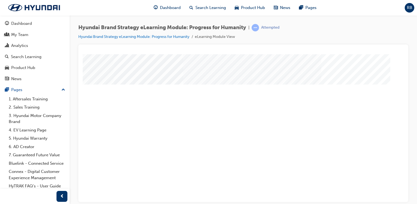
scroll to position [0, 0]
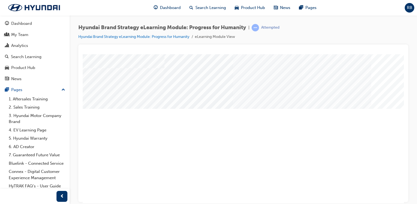
scroll to position [27, 0]
drag, startPoint x: 319, startPoint y: 160, endPoint x: 333, endPoint y: 160, distance: 14.5
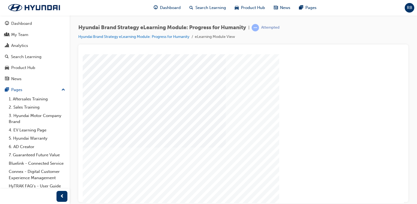
scroll to position [51, 0]
drag, startPoint x: 134, startPoint y: 161, endPoint x: 160, endPoint y: 159, distance: 26.0
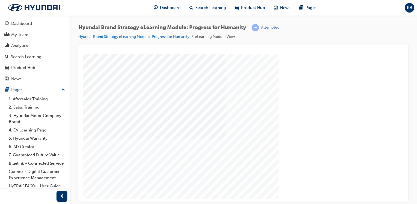
scroll to position [51, 54]
drag, startPoint x: 287, startPoint y: 199, endPoint x: 458, endPoint y: 258, distance: 180.9
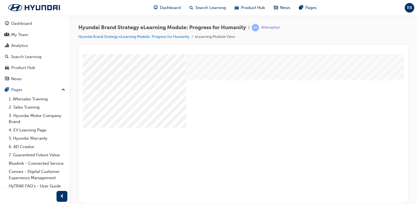
drag, startPoint x: 154, startPoint y: 174, endPoint x: 153, endPoint y: 178, distance: 4.0
drag, startPoint x: 367, startPoint y: 166, endPoint x: 365, endPoint y: 170, distance: 4.8
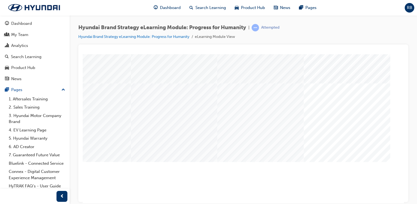
scroll to position [0, 0]
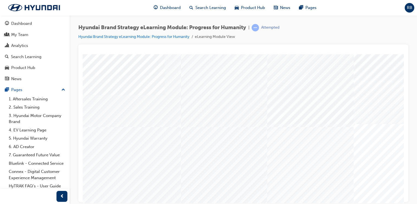
drag, startPoint x: 360, startPoint y: 185, endPoint x: 349, endPoint y: 196, distance: 15.6
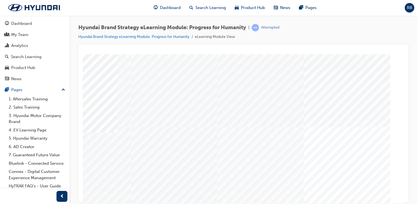
scroll to position [0, 54]
drag, startPoint x: 343, startPoint y: 200, endPoint x: 472, endPoint y: 257, distance: 141.0
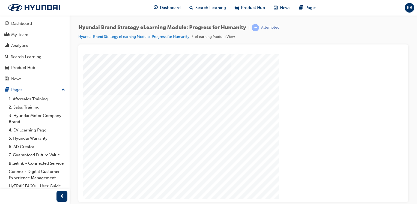
drag, startPoint x: 176, startPoint y: 94, endPoint x: 182, endPoint y: 87, distance: 9.1
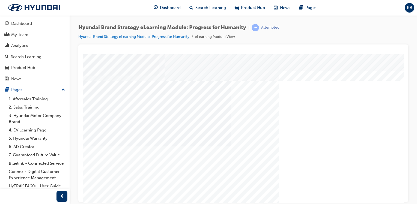
drag, startPoint x: 372, startPoint y: 100, endPoint x: 375, endPoint y: 104, distance: 5.2
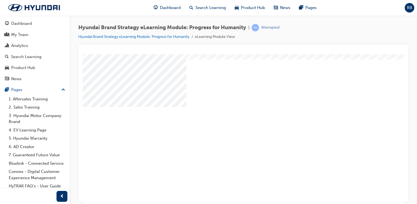
scroll to position [51, 0]
drag, startPoint x: 379, startPoint y: 106, endPoint x: 376, endPoint y: 107, distance: 3.1
drag, startPoint x: 134, startPoint y: 158, endPoint x: 136, endPoint y: 159, distance: 3.0
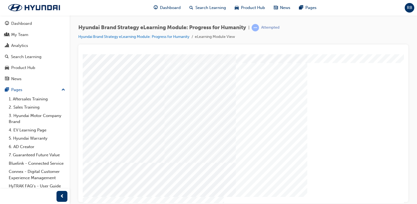
scroll to position [27, 0]
click at [296, 198] on div "Content Image Right" at bounding box center [268, 125] width 371 height 196
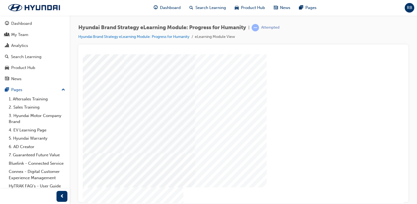
scroll to position [27, 54]
drag, startPoint x: 305, startPoint y: 201, endPoint x: 436, endPoint y: 258, distance: 143.0
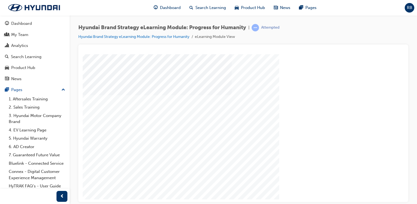
drag, startPoint x: 103, startPoint y: 163, endPoint x: 108, endPoint y: 163, distance: 5.8
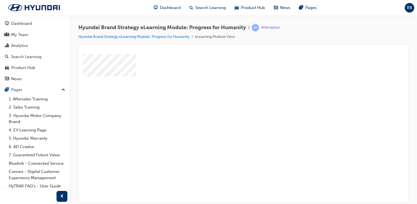
scroll to position [0, 0]
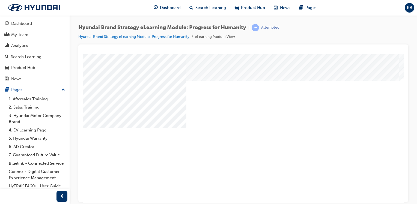
drag, startPoint x: 264, startPoint y: 172, endPoint x: 274, endPoint y: 172, distance: 9.8
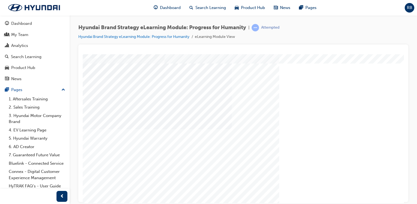
scroll to position [51, 0]
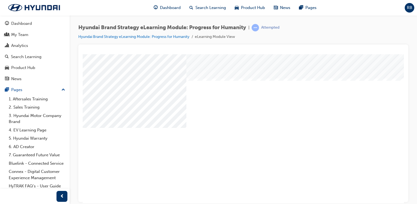
drag, startPoint x: 353, startPoint y: 152, endPoint x: 348, endPoint y: 161, distance: 10.4
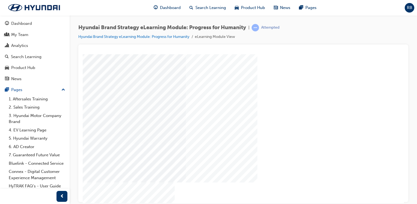
scroll to position [51, 54]
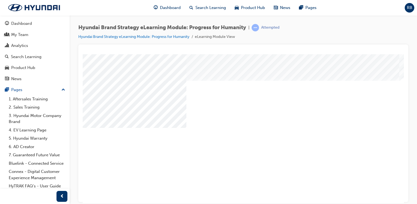
drag, startPoint x: 153, startPoint y: 164, endPoint x: 149, endPoint y: 169, distance: 6.2
drag, startPoint x: 273, startPoint y: 163, endPoint x: 341, endPoint y: 164, distance: 68.5
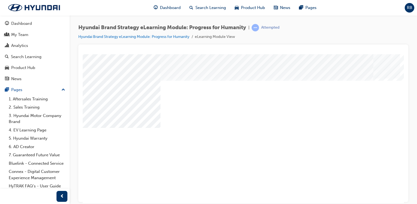
scroll to position [0, 54]
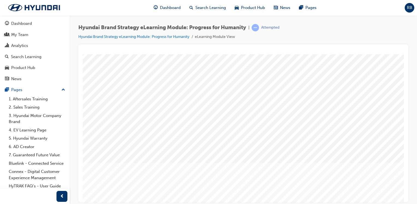
scroll to position [51, 0]
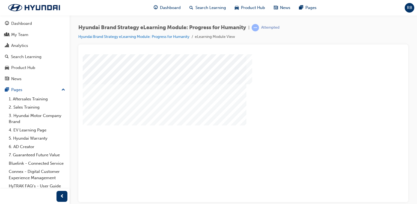
drag, startPoint x: 190, startPoint y: 202, endPoint x: 444, endPoint y: 257, distance: 259.8
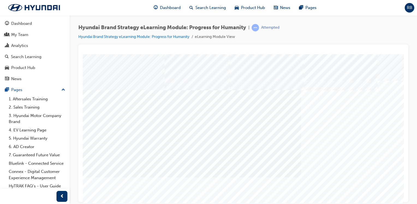
drag, startPoint x: 241, startPoint y: 174, endPoint x: 269, endPoint y: 175, distance: 28.4
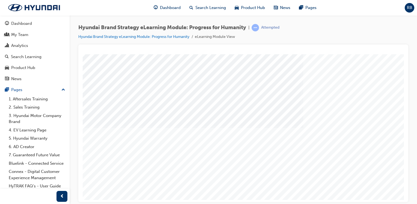
drag, startPoint x: 298, startPoint y: 135, endPoint x: 293, endPoint y: 145, distance: 11.5
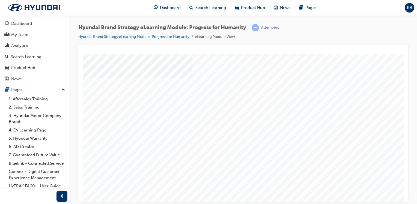
drag, startPoint x: 228, startPoint y: 156, endPoint x: 245, endPoint y: 157, distance: 16.7
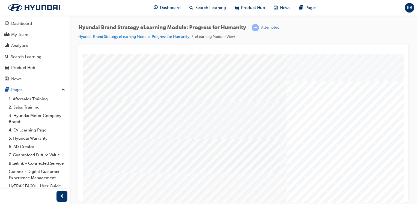
drag, startPoint x: 269, startPoint y: 171, endPoint x: 284, endPoint y: 169, distance: 15.1
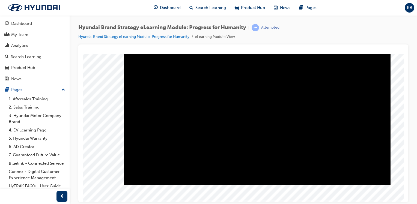
scroll to position [51, 54]
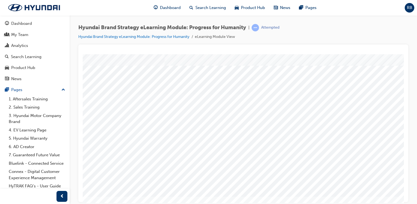
scroll to position [27, 0]
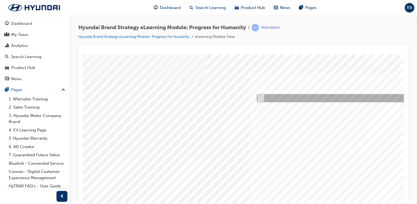
click at [271, 97] on div at bounding box center [345, 98] width 181 height 8
radio input "true"
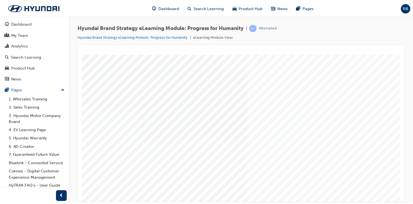
scroll to position [51, 0]
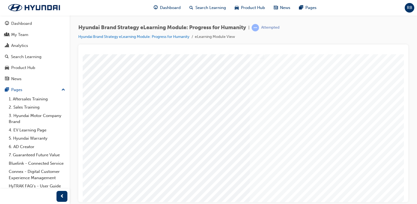
drag, startPoint x: 343, startPoint y: 196, endPoint x: 364, endPoint y: 199, distance: 21.2
click at [365, 56] on html "Question 1 of 7 Loading..." at bounding box center [243, 55] width 321 height 2
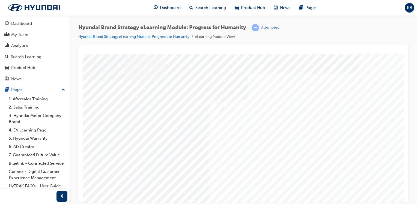
click at [224, 103] on div at bounding box center [227, 152] width 371 height 196
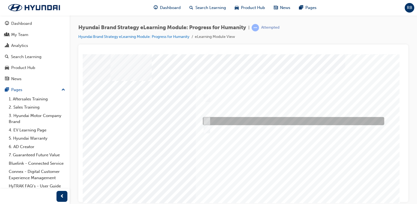
click at [211, 119] on div at bounding box center [291, 121] width 181 height 8
radio input "true"
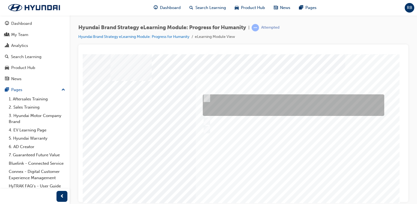
click at [209, 99] on div at bounding box center [291, 105] width 181 height 22
radio input "true"
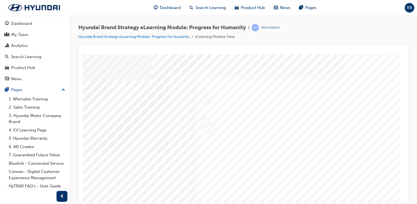
drag, startPoint x: 284, startPoint y: 200, endPoint x: 415, endPoint y: 257, distance: 142.9
click at [284, 161] on div at bounding box center [268, 101] width 371 height 196
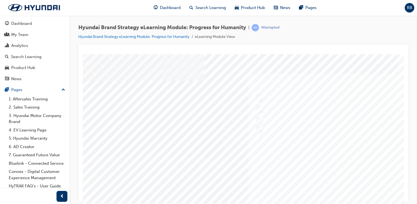
scroll to position [0, 54]
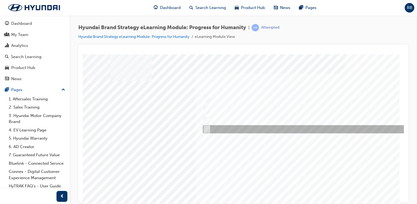
click at [211, 127] on div at bounding box center [319, 129] width 236 height 8
radio input "true"
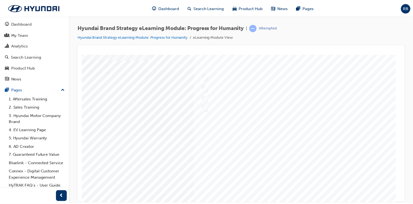
scroll to position [51, 54]
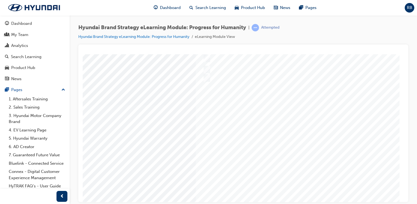
click at [310, 164] on div at bounding box center [268, 101] width 371 height 196
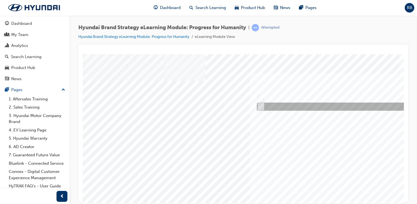
click at [260, 107] on input "False" at bounding box center [260, 107] width 6 height 6
radio input "true"
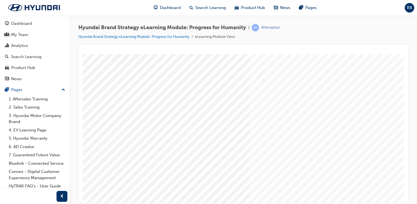
scroll to position [51, 0]
click at [286, 123] on div at bounding box center [268, 152] width 371 height 196
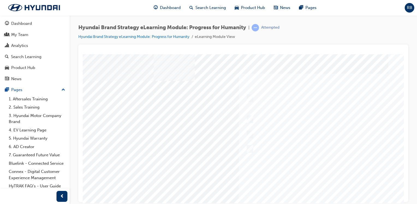
scroll to position [0, 11]
drag, startPoint x: 49, startPoint y: 46, endPoint x: 59, endPoint y: 18, distance: 29.4
drag, startPoint x: 59, startPoint y: 18, endPoint x: 69, endPoint y: 11, distance: 12.4
click at [69, 11] on div "Dashboard Search Learning Product Hub News Pages RB" at bounding box center [208, 8] width 417 height 16
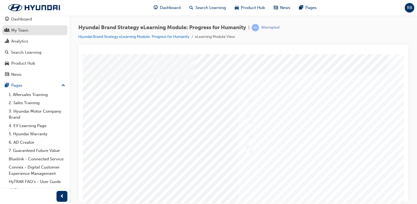
scroll to position [0, 0]
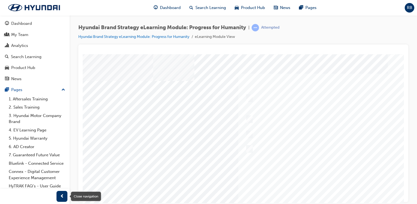
click at [60, 194] on span "prev-icon" at bounding box center [62, 196] width 4 height 7
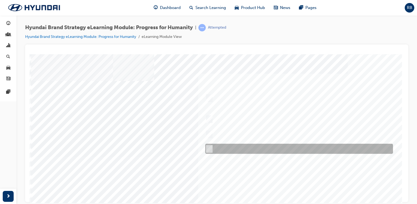
click at [218, 149] on div at bounding box center [298, 149] width 188 height 10
radio input "true"
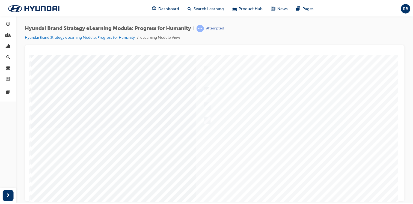
scroll to position [51, 0]
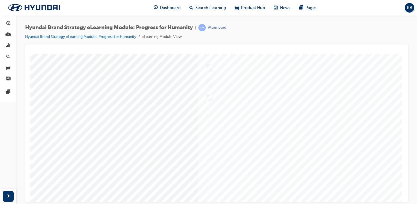
click at [238, 167] on div at bounding box center [216, 158] width 371 height 196
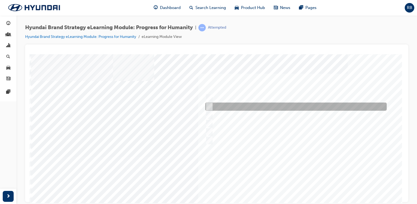
click at [228, 104] on div at bounding box center [294, 107] width 181 height 8
radio input "true"
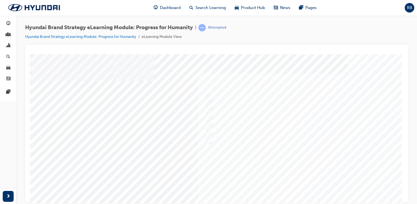
scroll to position [51, 0]
click at [252, 160] on div at bounding box center [216, 152] width 371 height 196
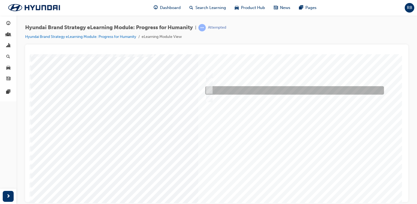
click at [214, 89] on div at bounding box center [293, 90] width 179 height 8
radio input "true"
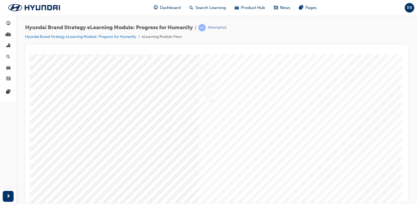
scroll to position [51, 0]
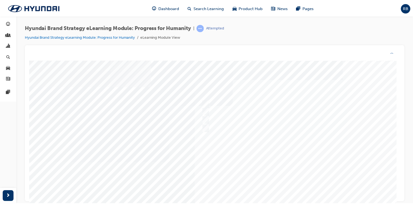
click at [241, 165] on div at bounding box center [214, 159] width 371 height 196
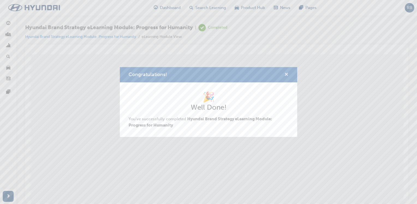
click at [285, 74] on span "cross-icon" at bounding box center [286, 75] width 4 height 5
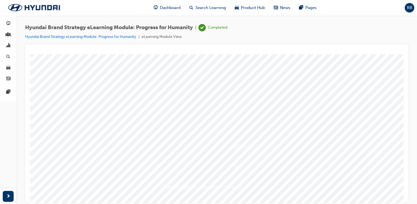
scroll to position [51, 0]
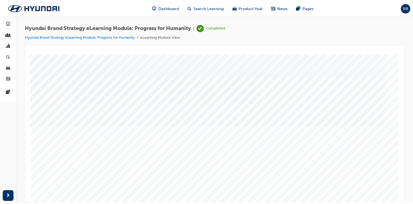
scroll to position [0, 0]
